Goal: Browse casually: Explore the website without a specific task or goal

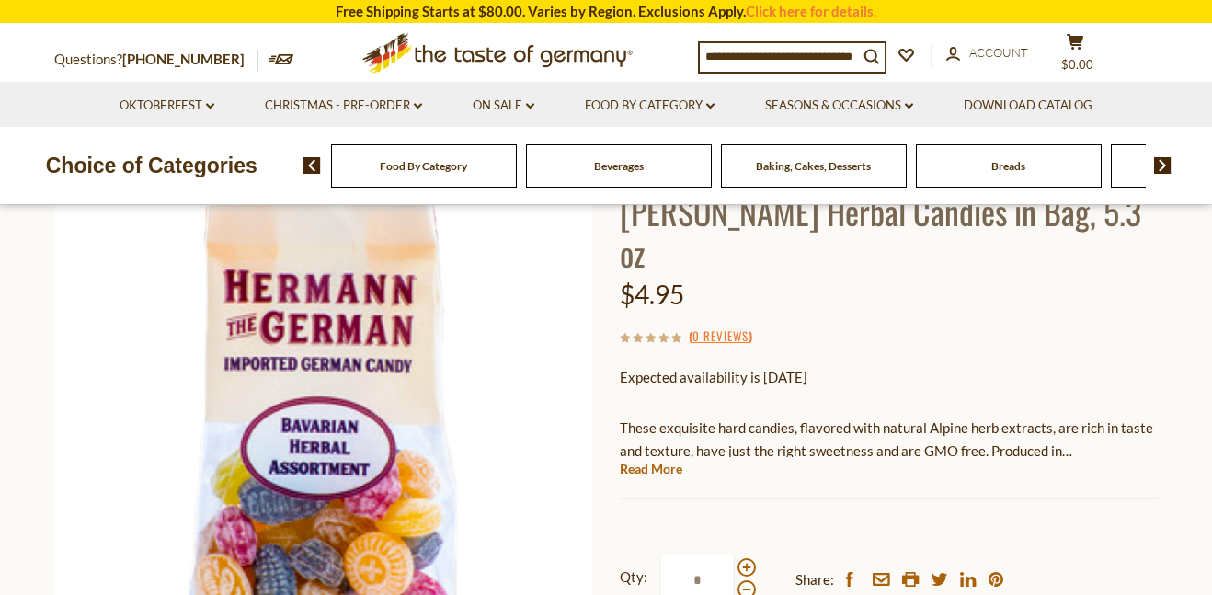
scroll to position [221, 0]
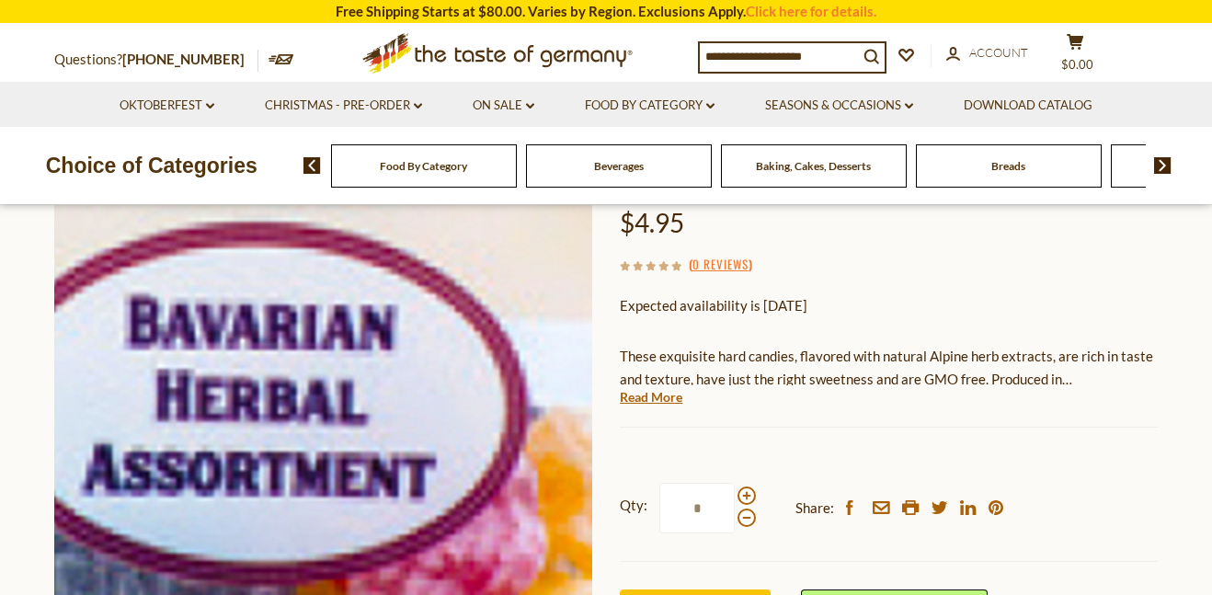
click at [343, 366] on img at bounding box center [323, 360] width 538 height 538
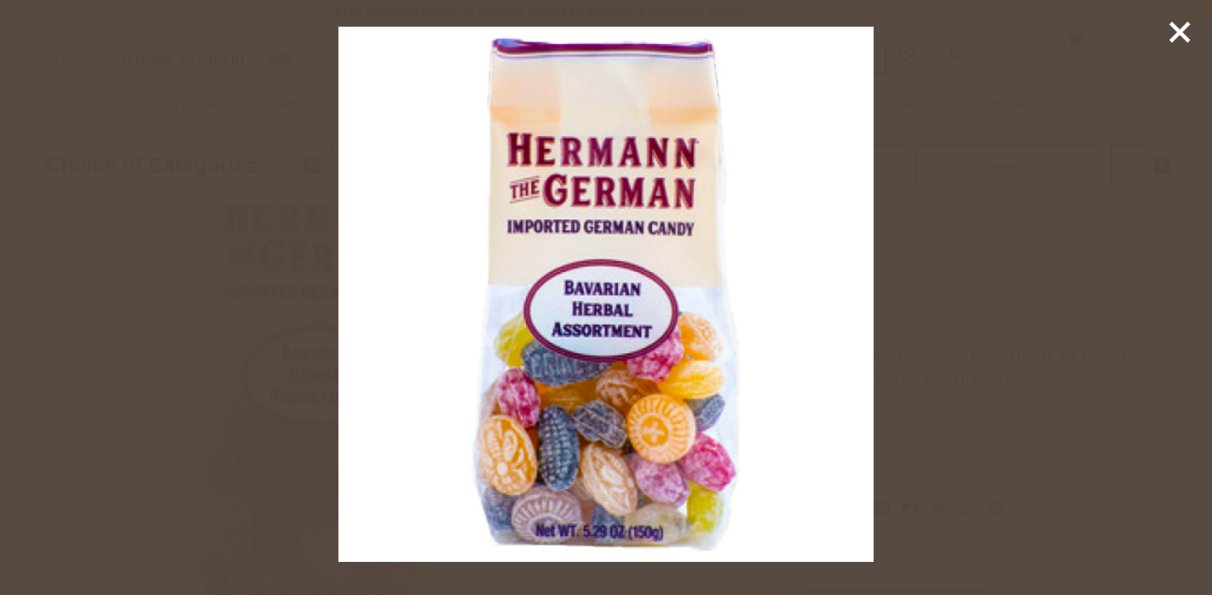
click at [1172, 29] on icon at bounding box center [1180, 32] width 28 height 28
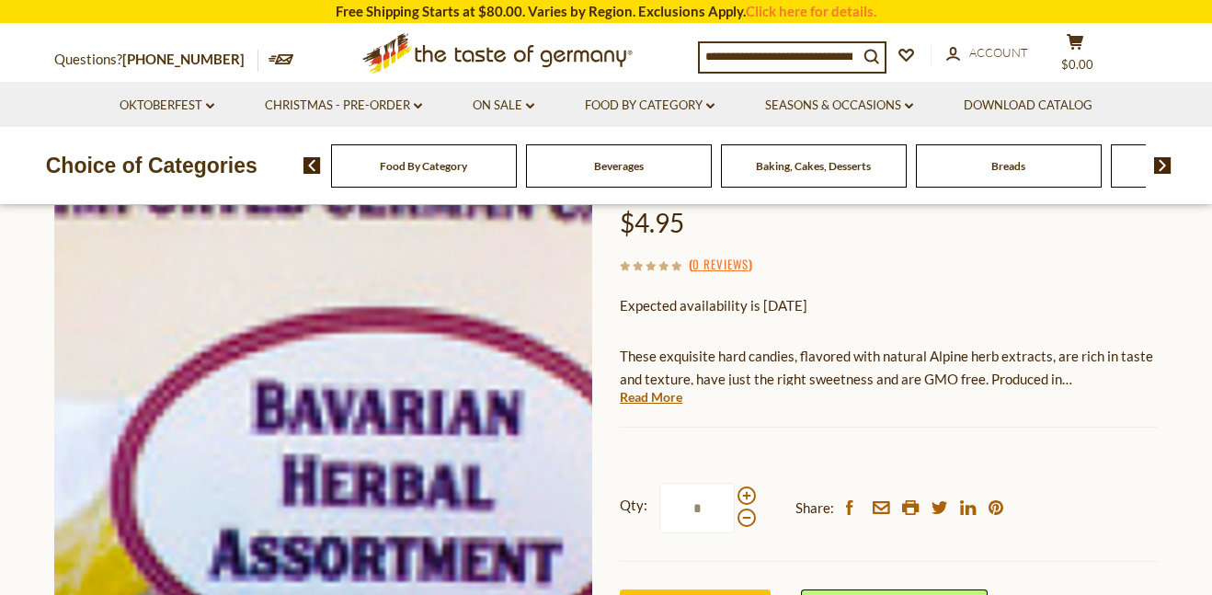
click at [293, 332] on img at bounding box center [323, 360] width 538 height 538
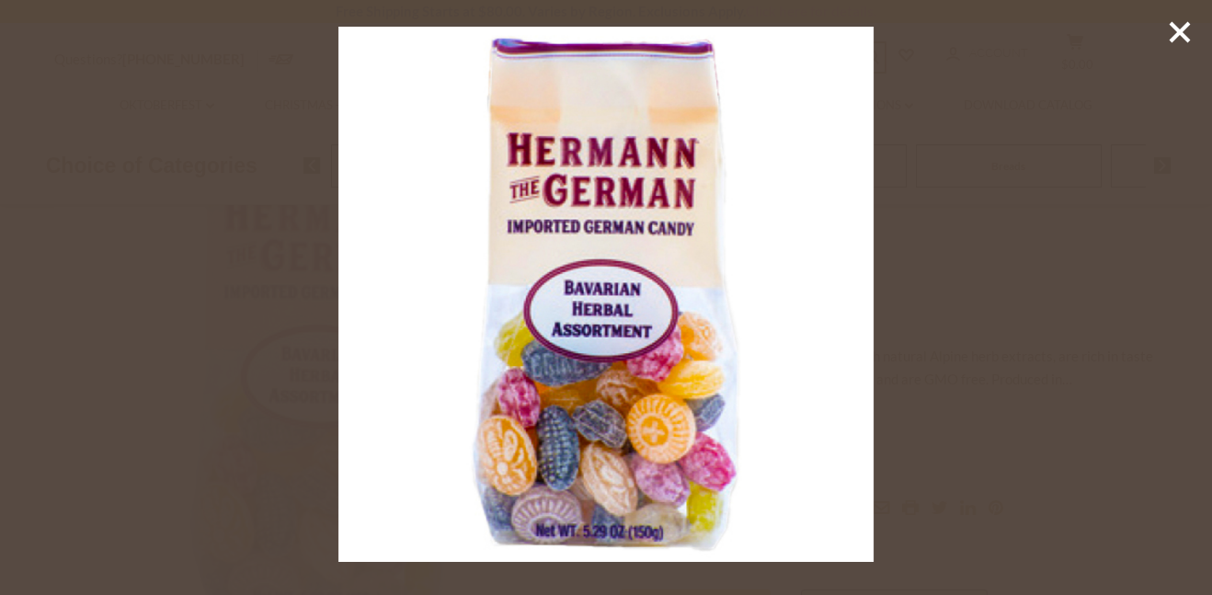
click at [1062, 38] on div at bounding box center [606, 297] width 1212 height 595
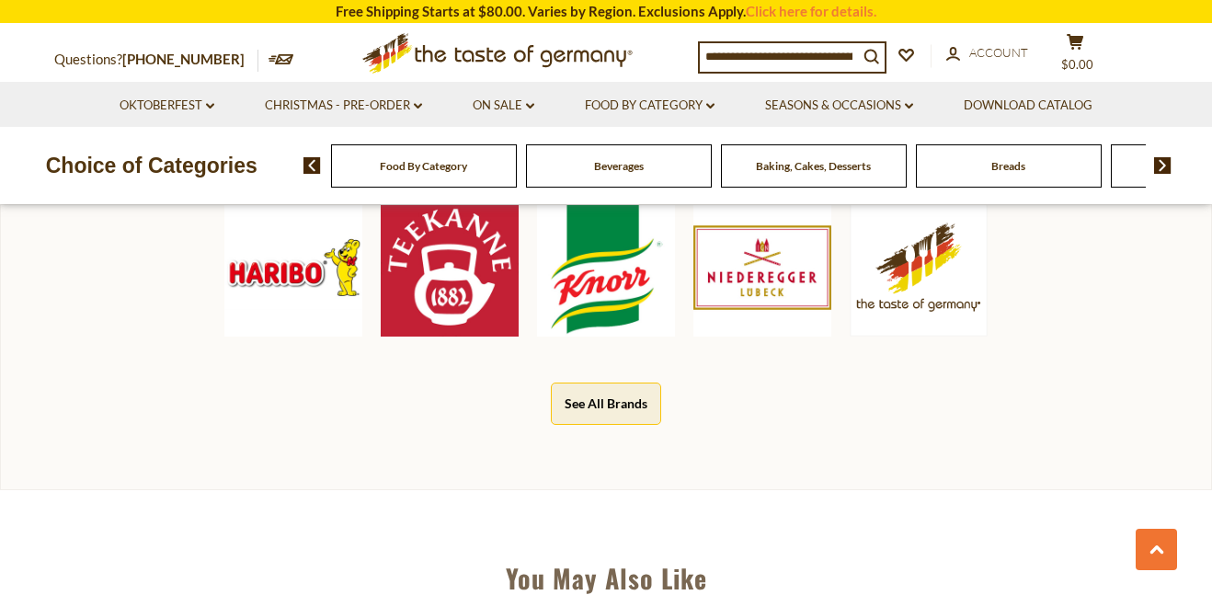
scroll to position [920, 0]
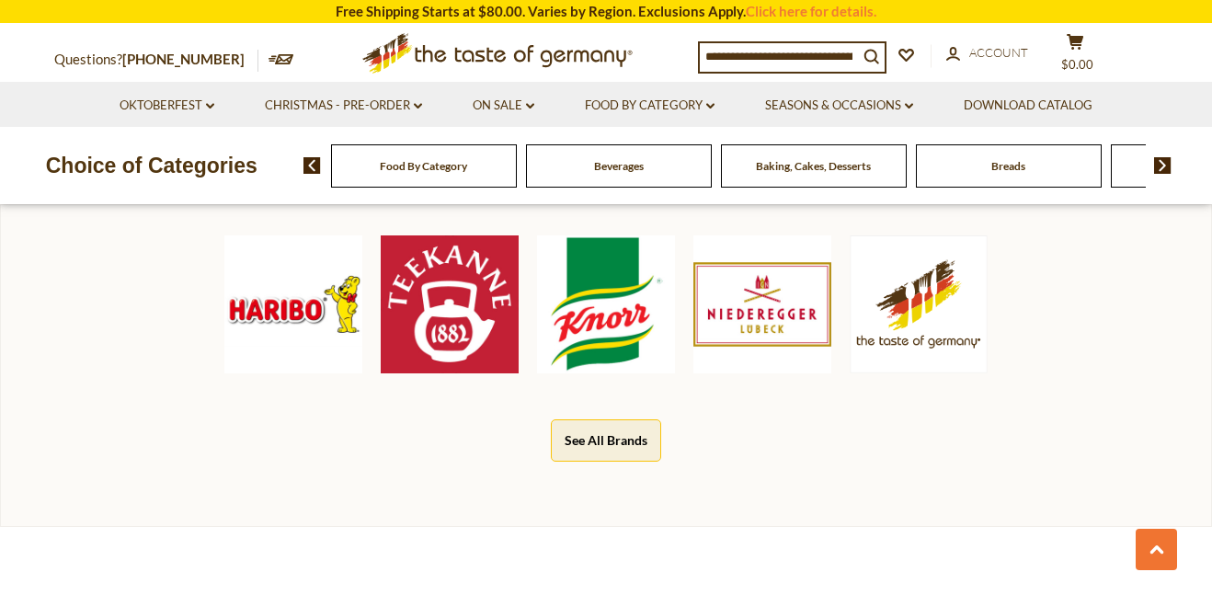
click at [421, 511] on div "Bestselling Brands Haribo Teekanne Knorr Niederegger The Taste of Germany See A…" at bounding box center [606, 319] width 1212 height 413
click at [269, 298] on img at bounding box center [293, 304] width 138 height 138
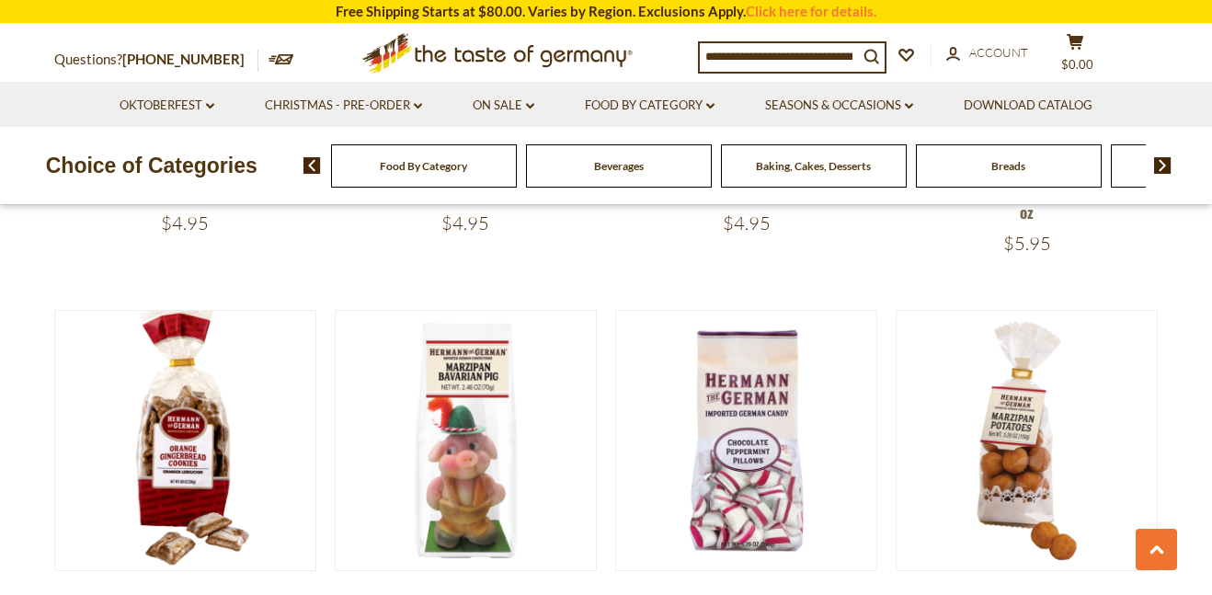
scroll to position [1840, 0]
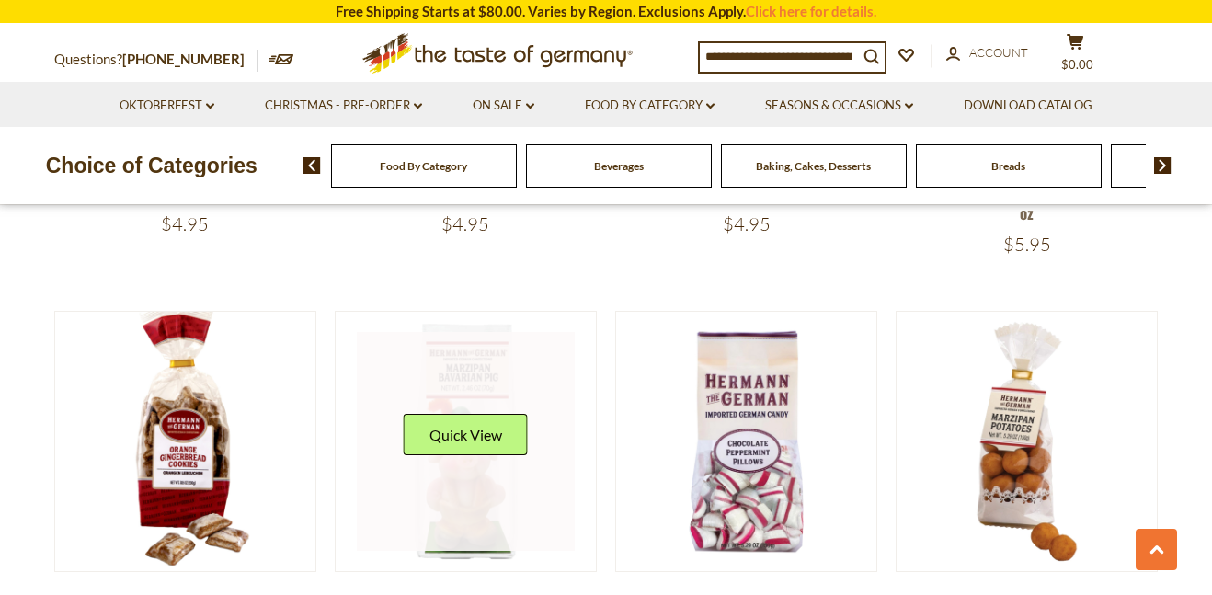
click at [475, 468] on div "Quick View" at bounding box center [466, 441] width 124 height 55
click at [469, 442] on button "Quick View" at bounding box center [466, 434] width 124 height 41
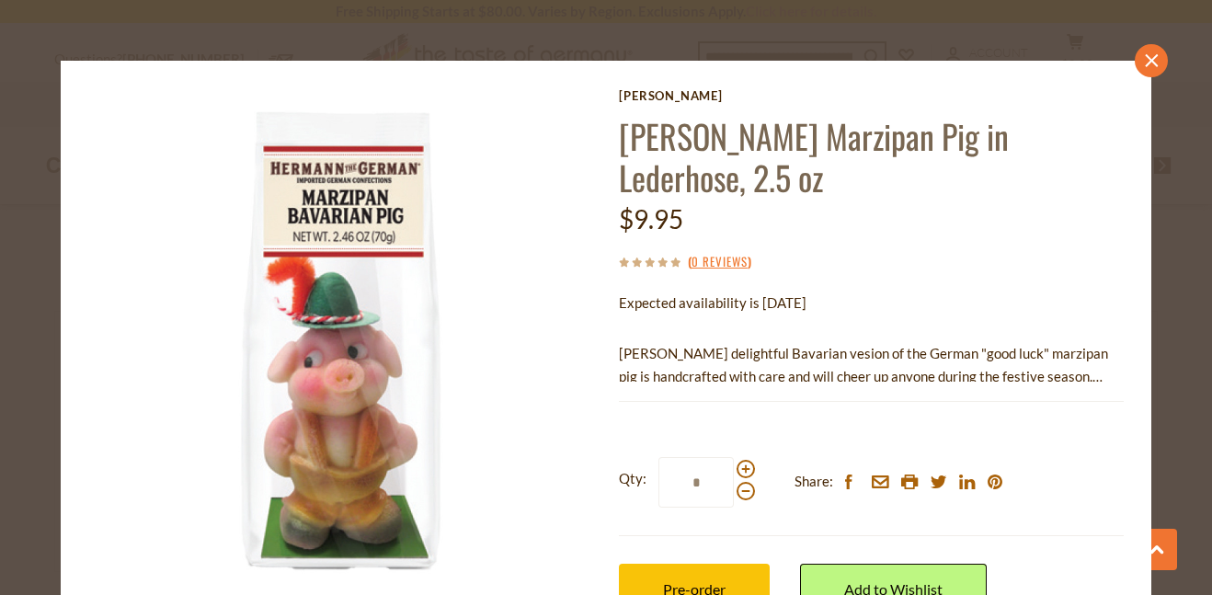
click at [1156, 55] on icon at bounding box center [1151, 60] width 13 height 13
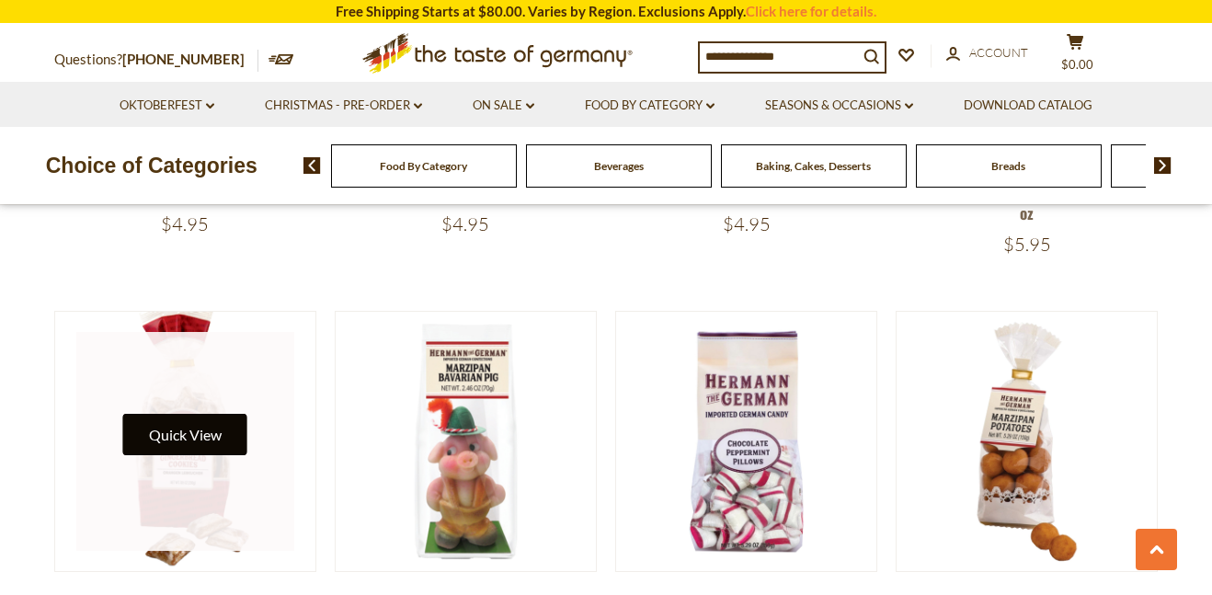
click at [214, 425] on button "Quick View" at bounding box center [185, 434] width 124 height 41
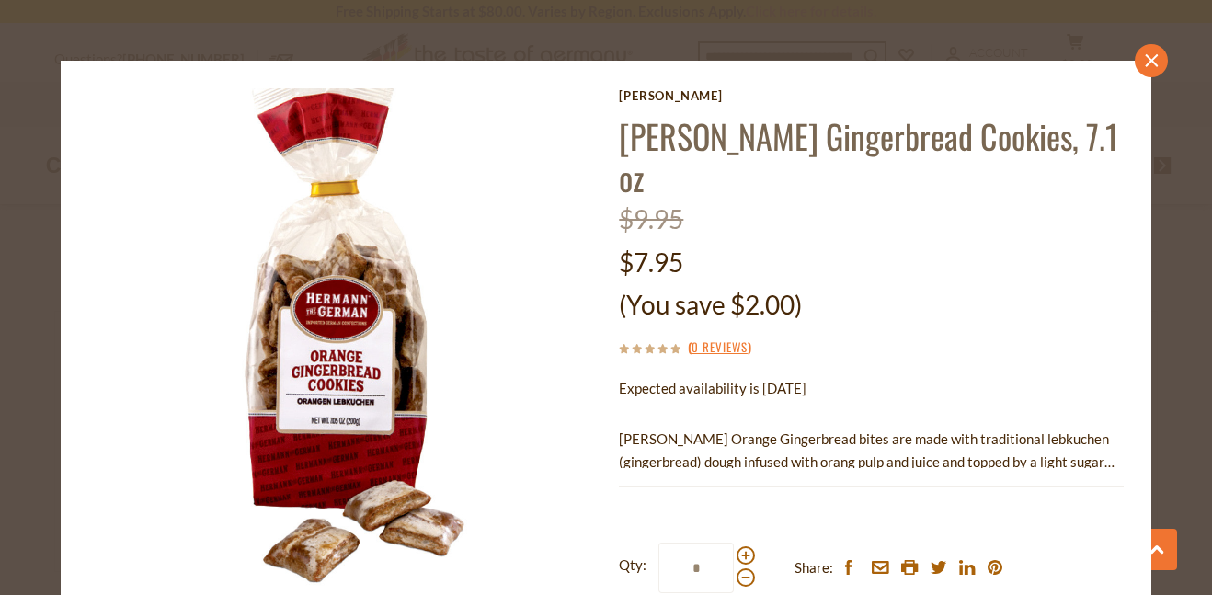
click at [1143, 61] on link "close" at bounding box center [1151, 60] width 33 height 33
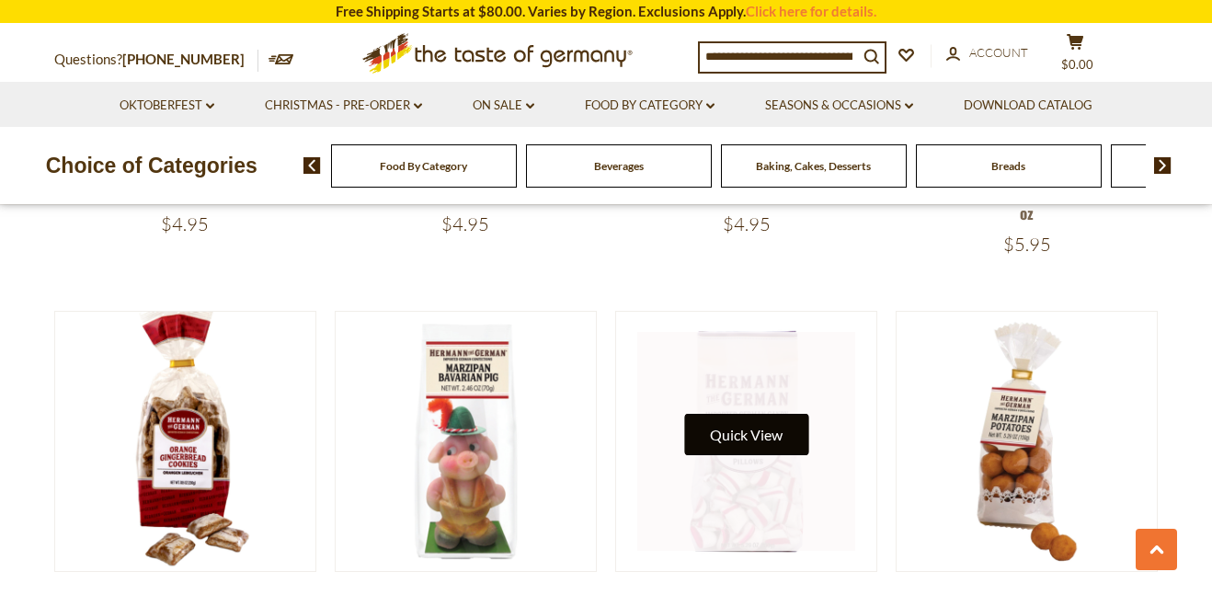
click at [761, 423] on button "Quick View" at bounding box center [746, 434] width 124 height 41
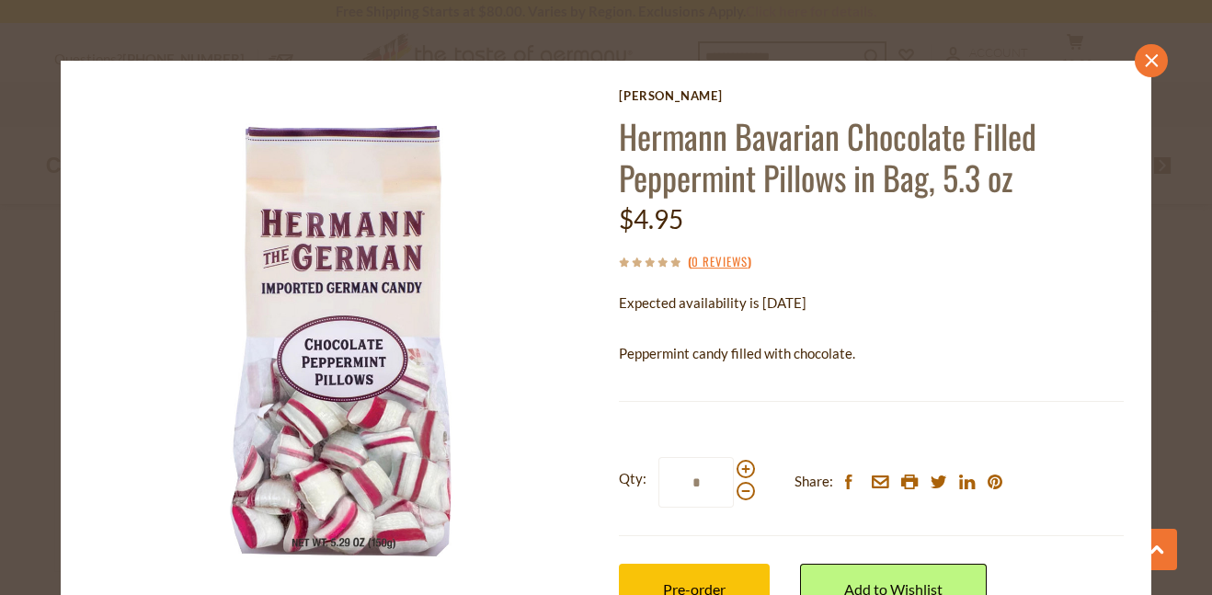
click at [1154, 64] on icon "close" at bounding box center [1152, 60] width 14 height 14
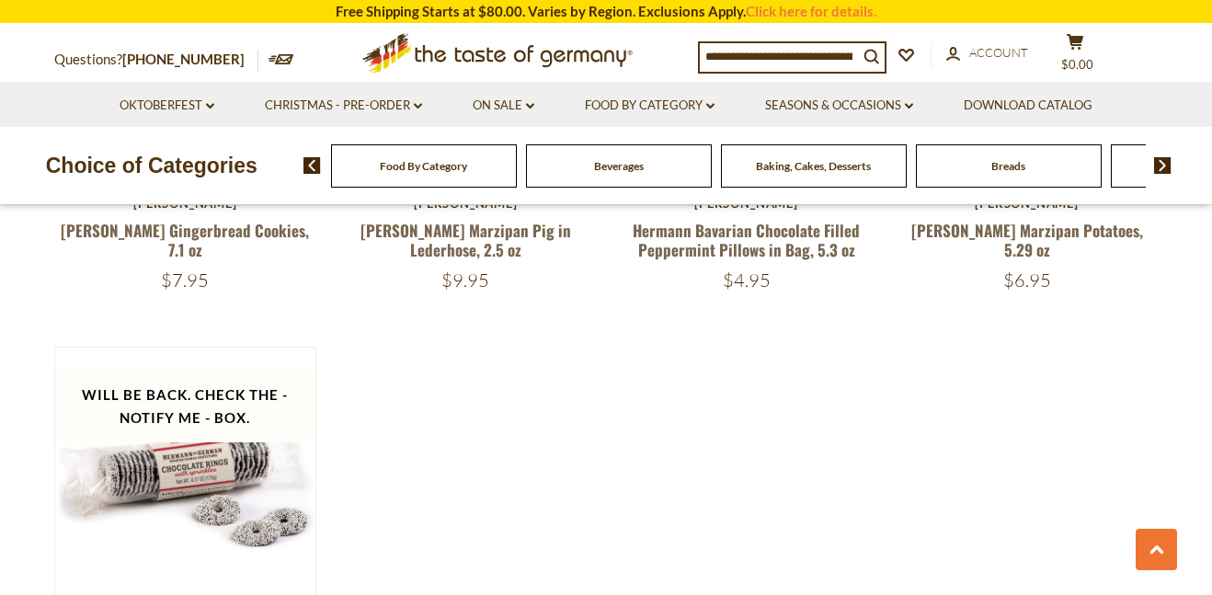
scroll to position [2245, 0]
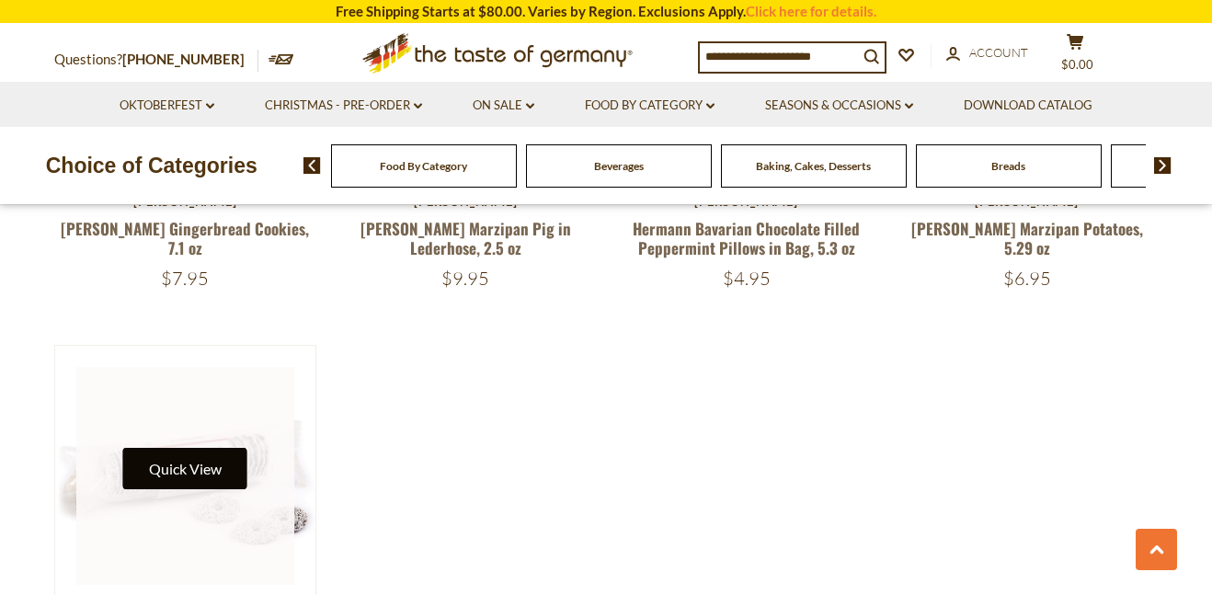
click at [180, 480] on button "Quick View" at bounding box center [185, 468] width 124 height 41
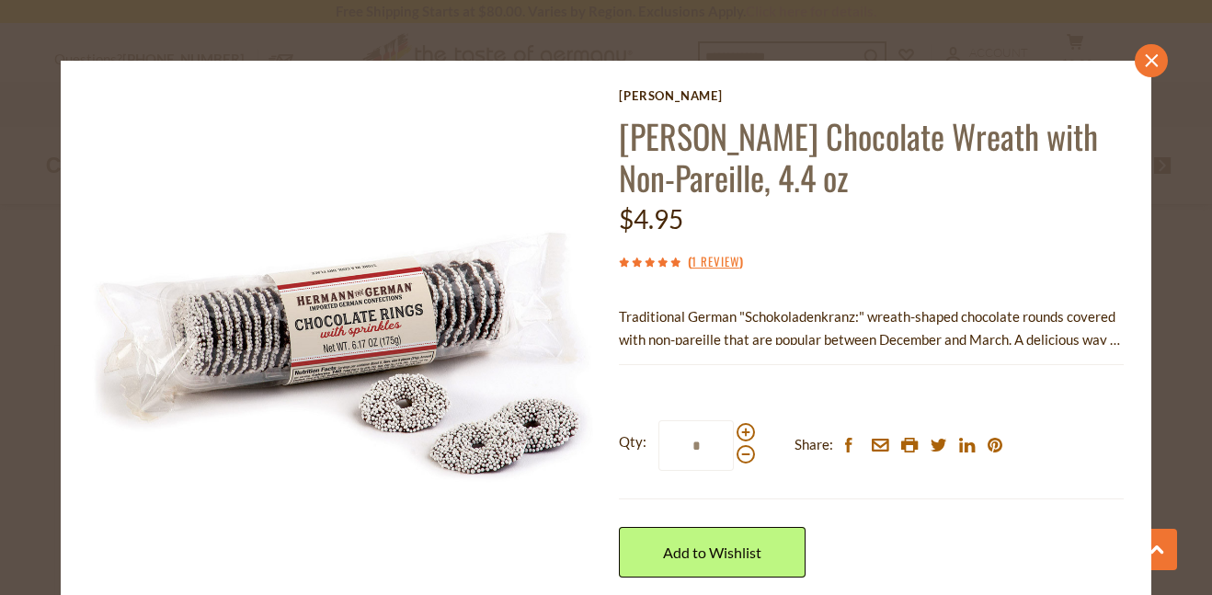
click at [1154, 53] on icon "close" at bounding box center [1152, 60] width 14 height 14
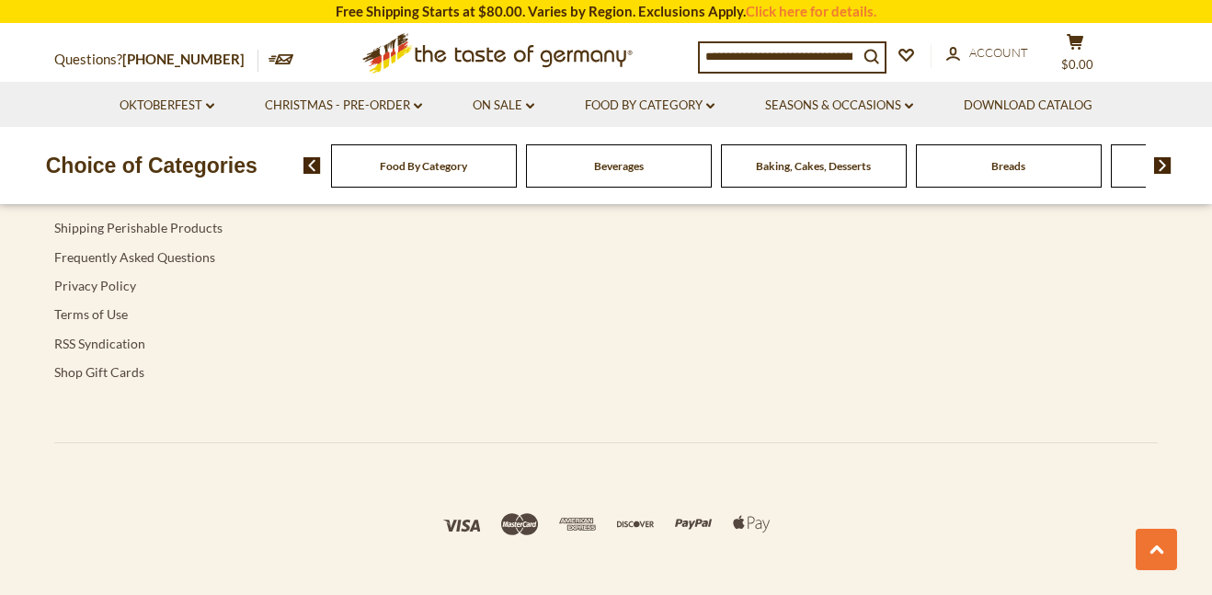
scroll to position [3498, 0]
